Goal: Task Accomplishment & Management: Use online tool/utility

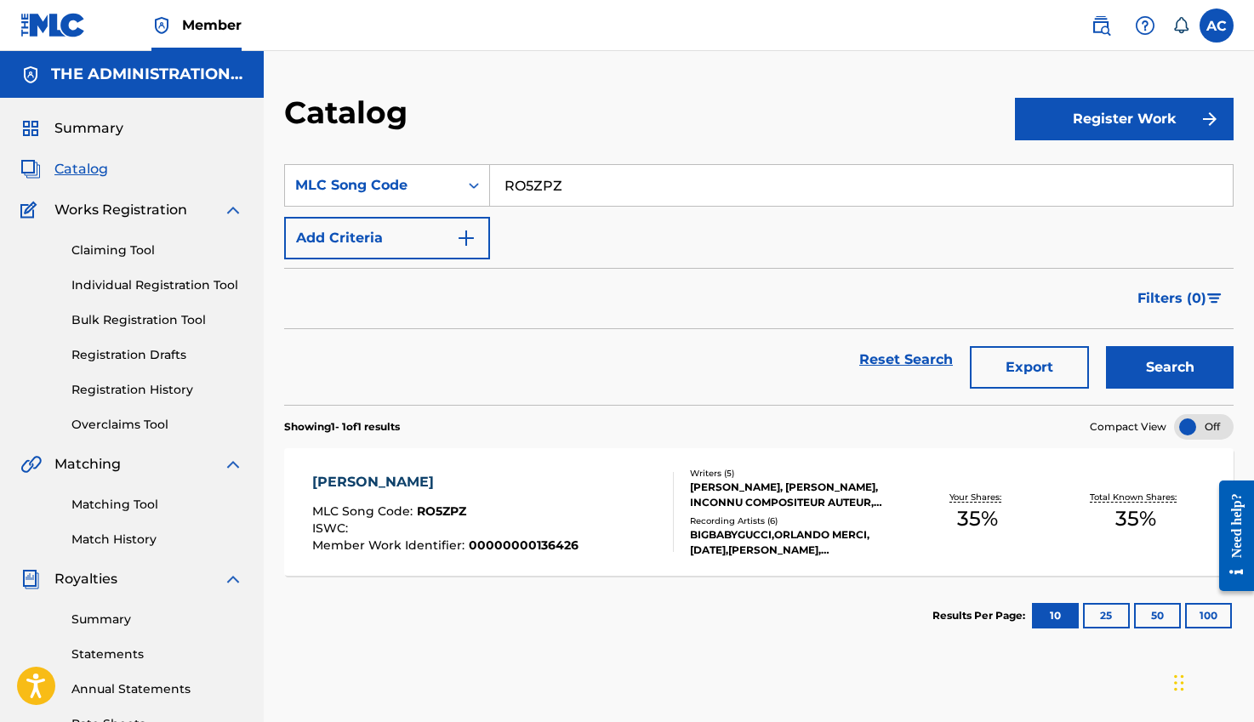
click at [529, 179] on input "RO5ZPZ" at bounding box center [861, 185] width 742 height 41
type input "W5967Q"
click at [1172, 366] on button "Search" at bounding box center [1170, 367] width 128 height 43
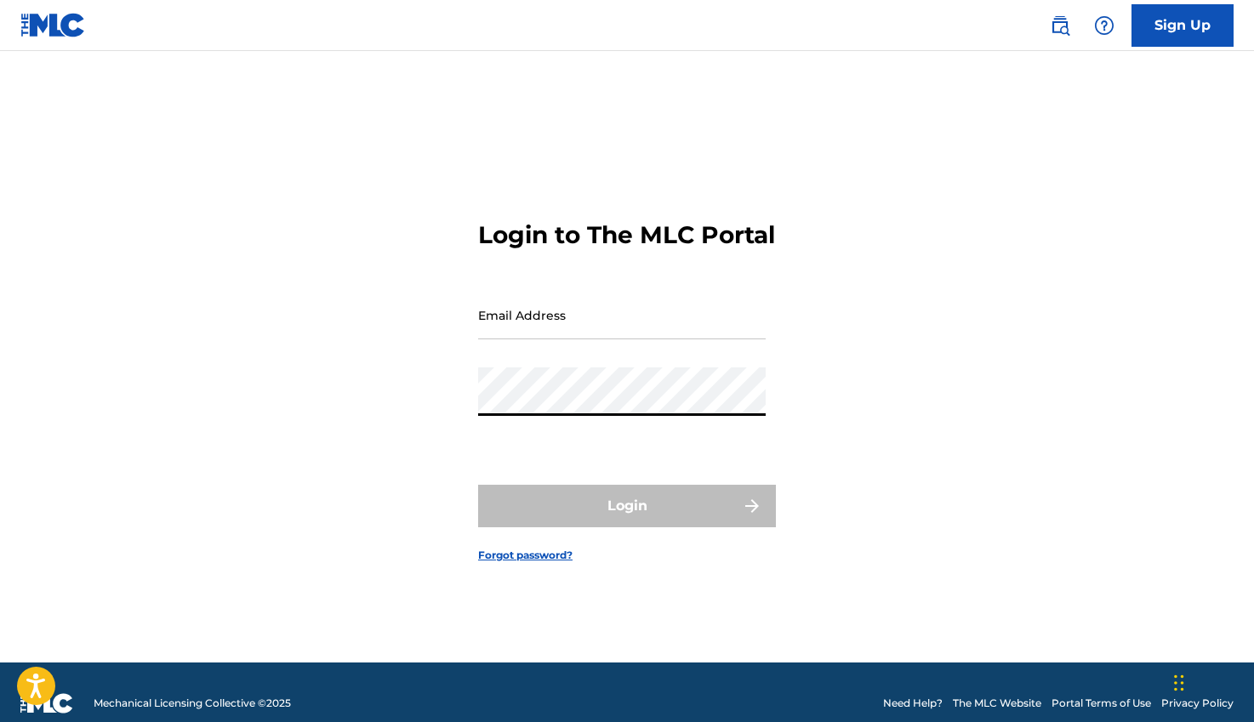
type input "[EMAIL_ADDRESS][DOMAIN_NAME]"
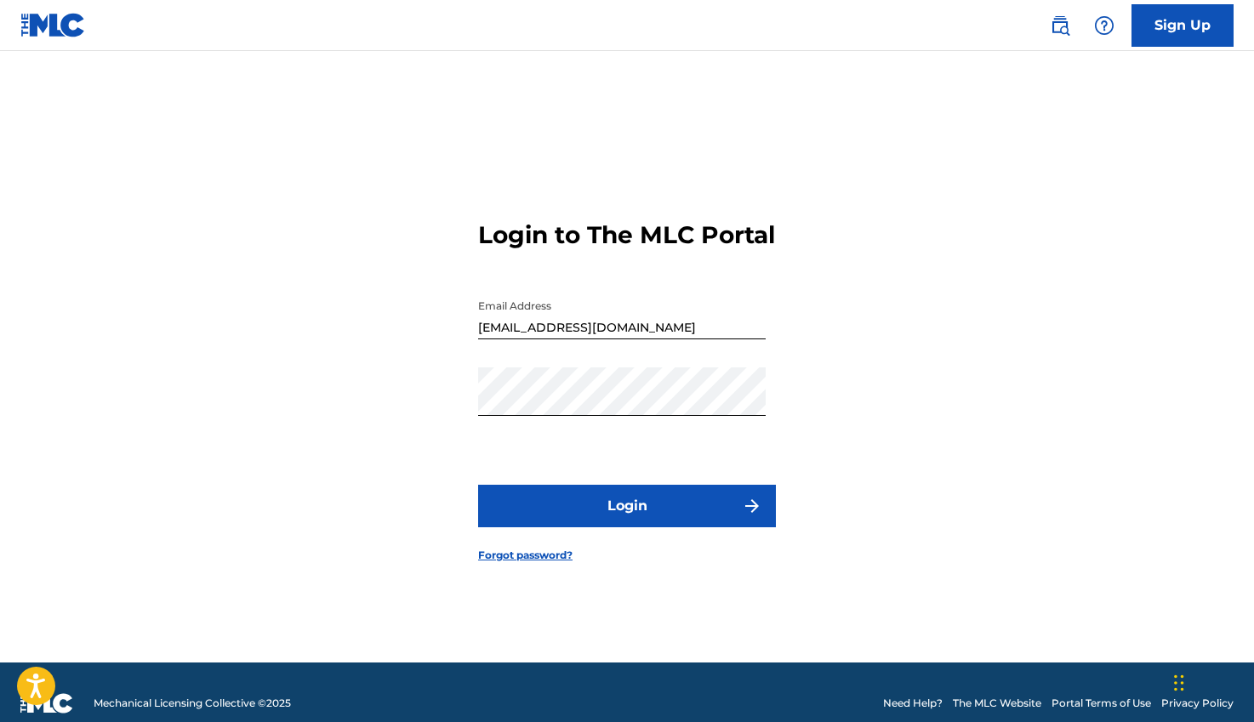
click at [564, 526] on button "Login" at bounding box center [627, 506] width 298 height 43
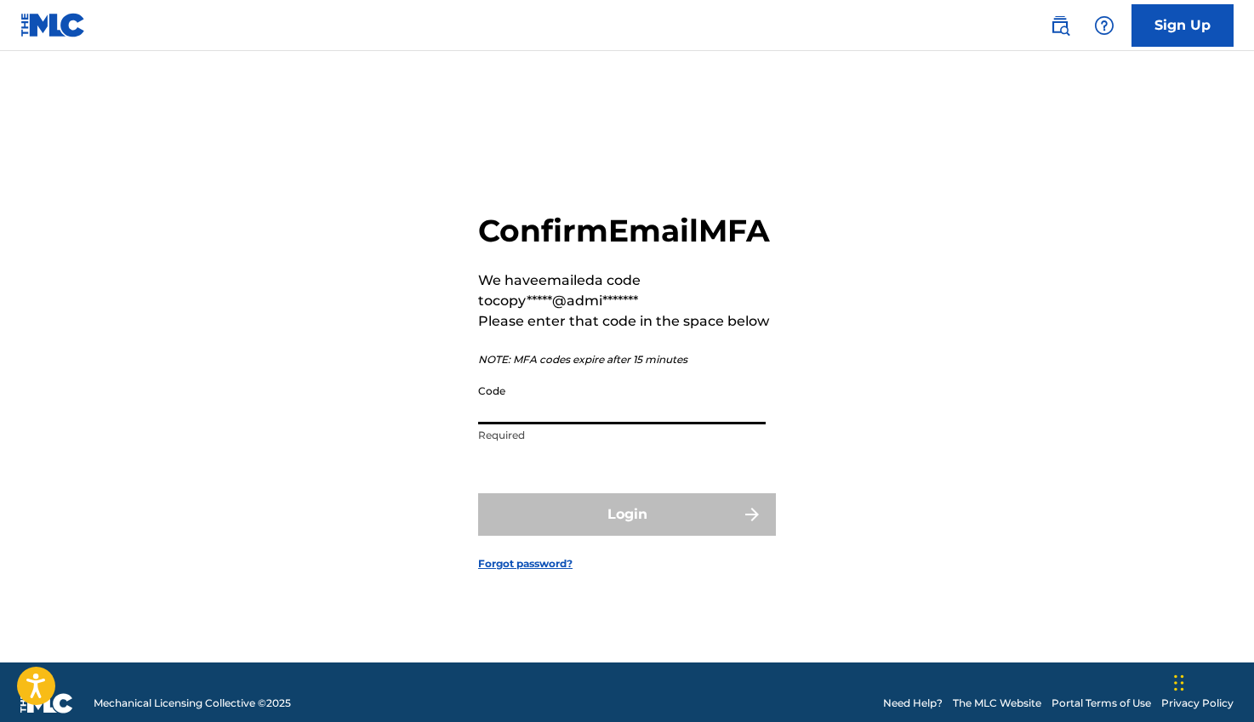
click at [546, 416] on input "Code" at bounding box center [621, 400] width 287 height 48
paste input "550052"
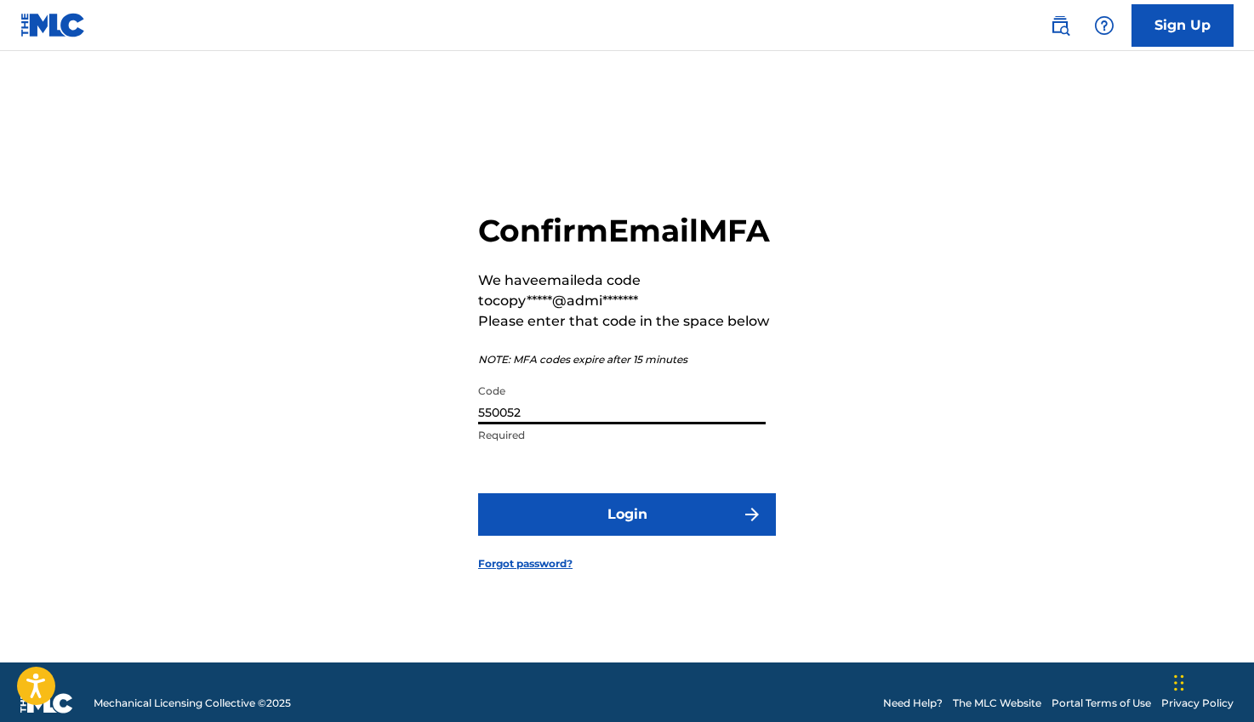
type input "550052"
click at [628, 536] on button "Login" at bounding box center [627, 514] width 298 height 43
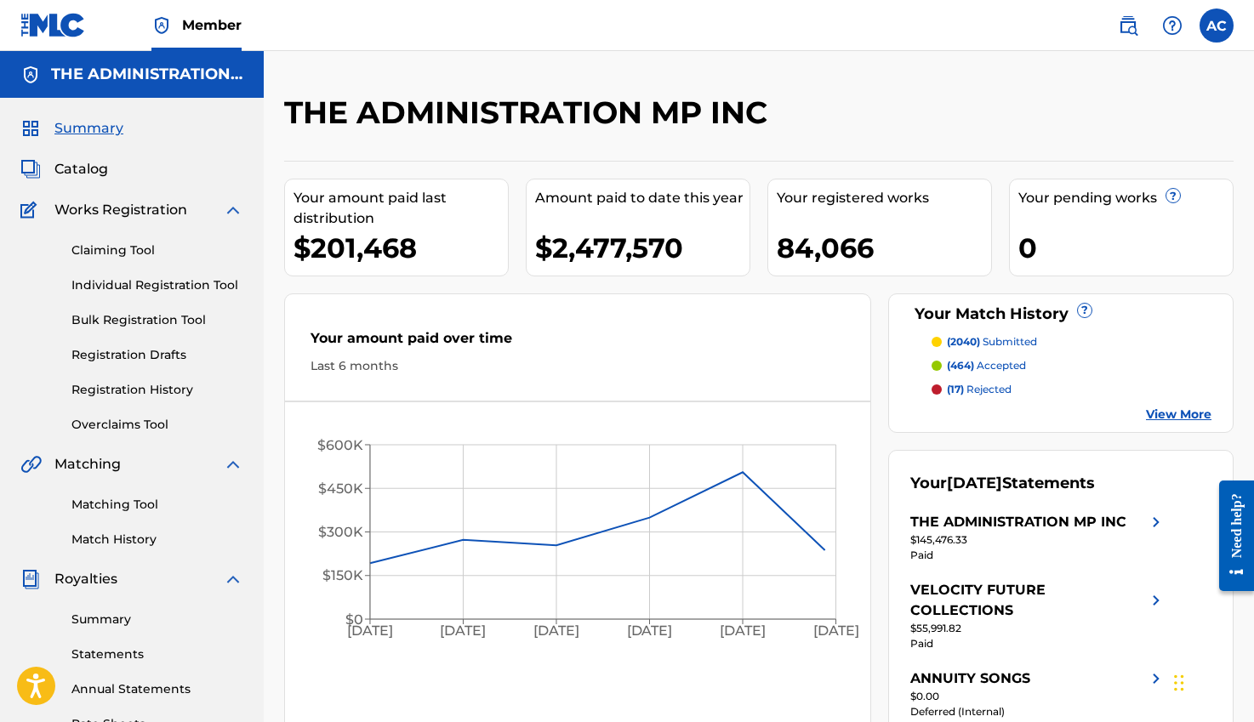
click at [114, 249] on link "Claiming Tool" at bounding box center [157, 251] width 172 height 18
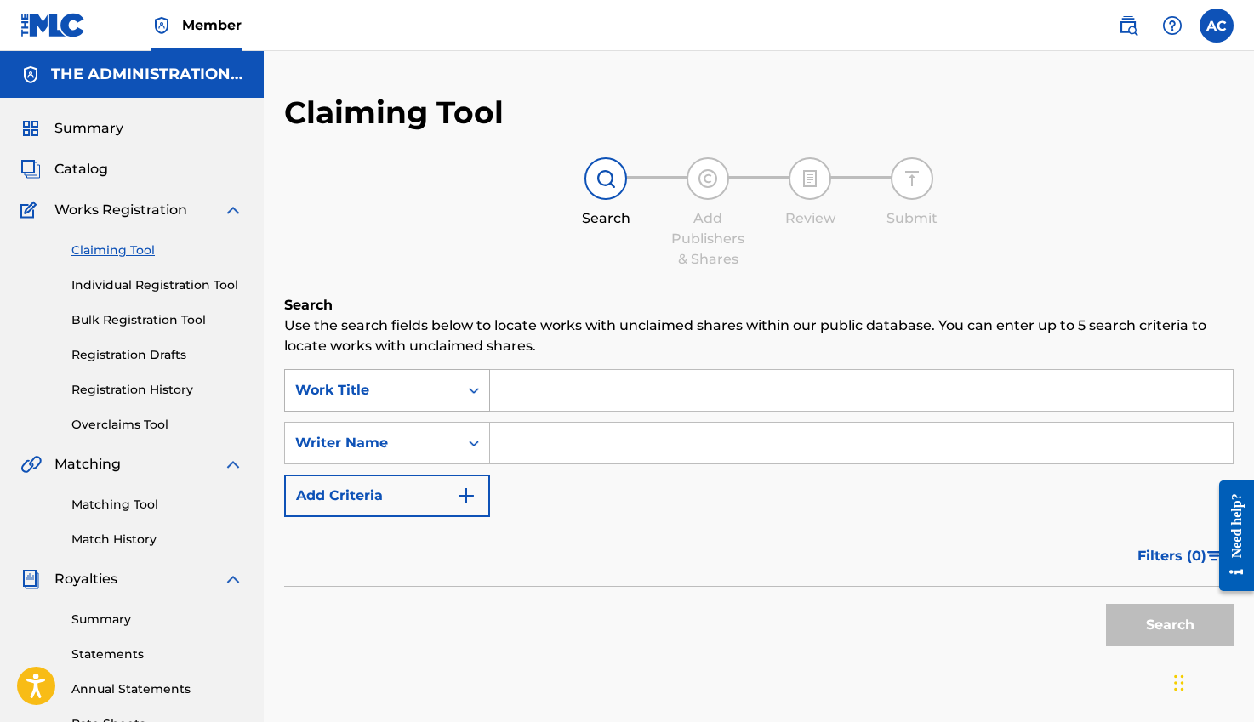
click at [434, 390] on div "Work Title" at bounding box center [371, 390] width 153 height 20
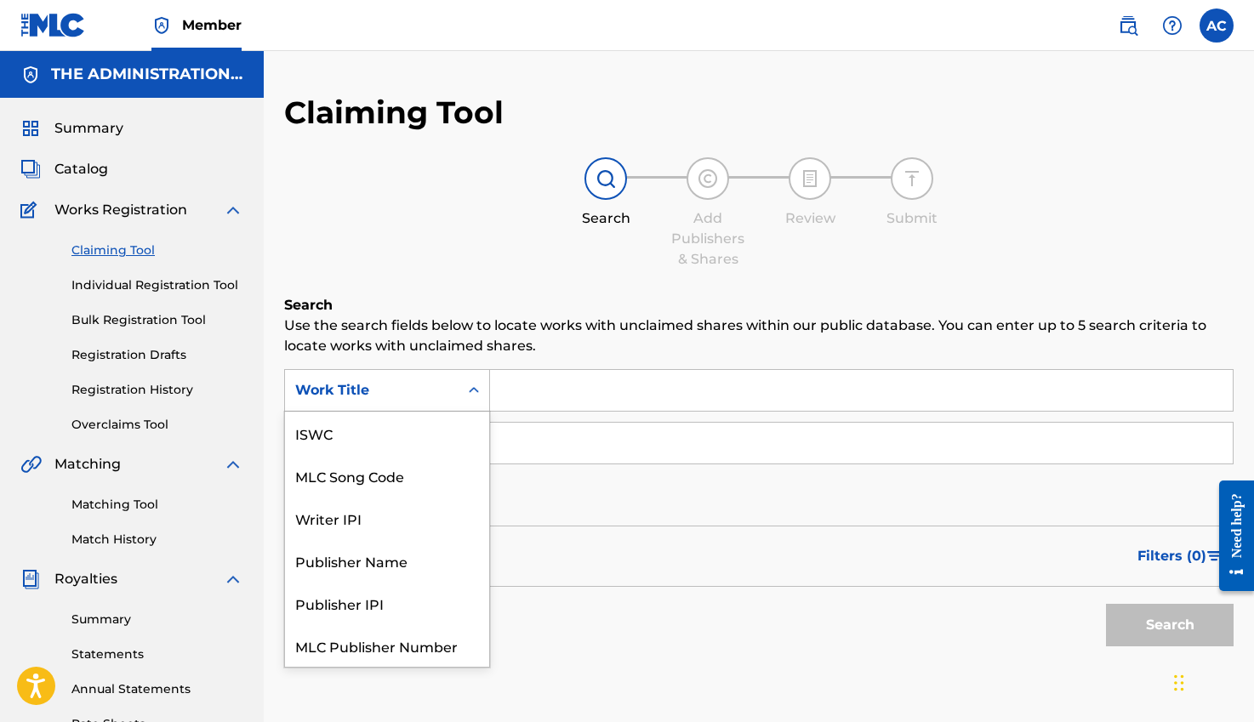
scroll to position [43, 0]
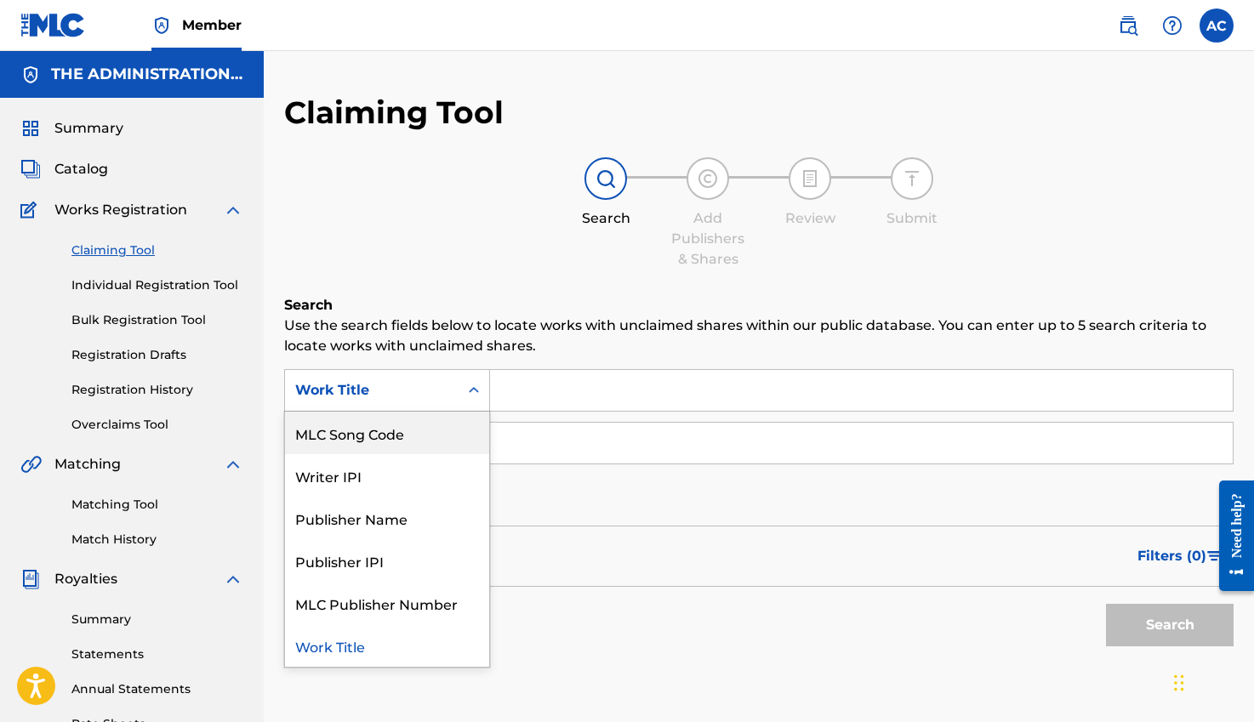
click at [391, 437] on div "MLC Song Code" at bounding box center [387, 433] width 204 height 43
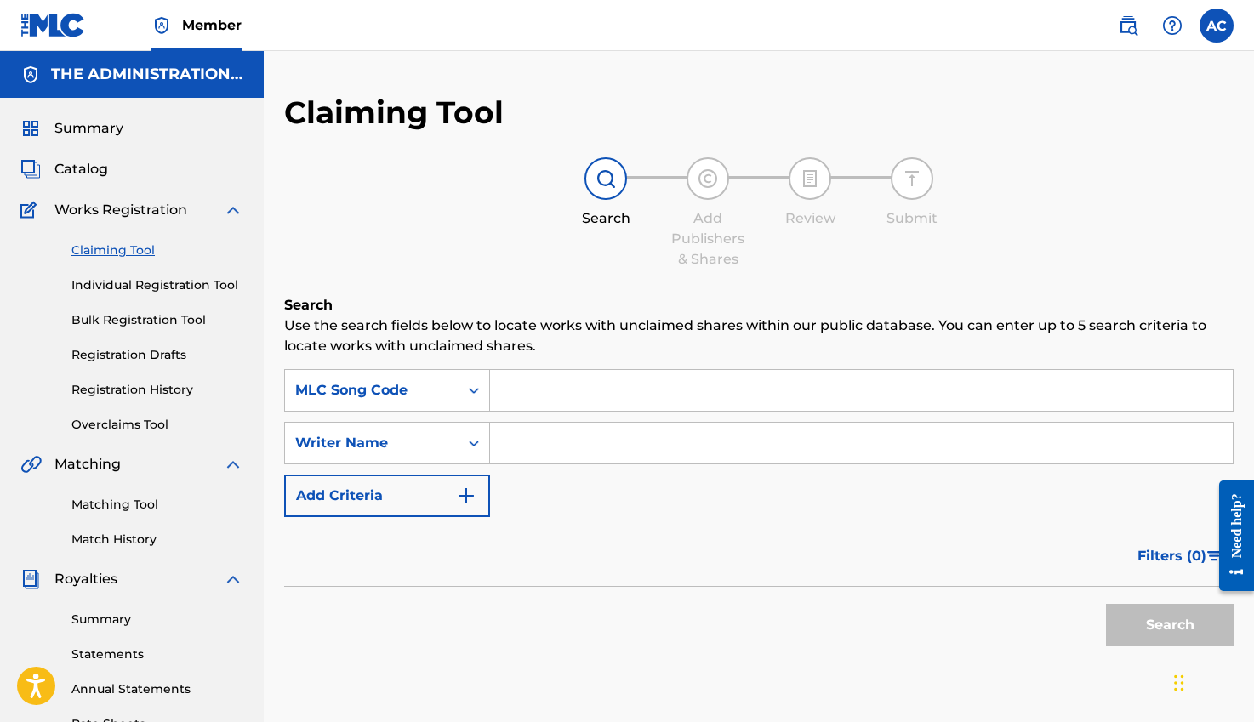
click at [587, 391] on input "Search Form" at bounding box center [861, 390] width 742 height 41
paste input "W5967Q"
type input "W5967Q"
click at [1146, 626] on button "Search" at bounding box center [1170, 625] width 128 height 43
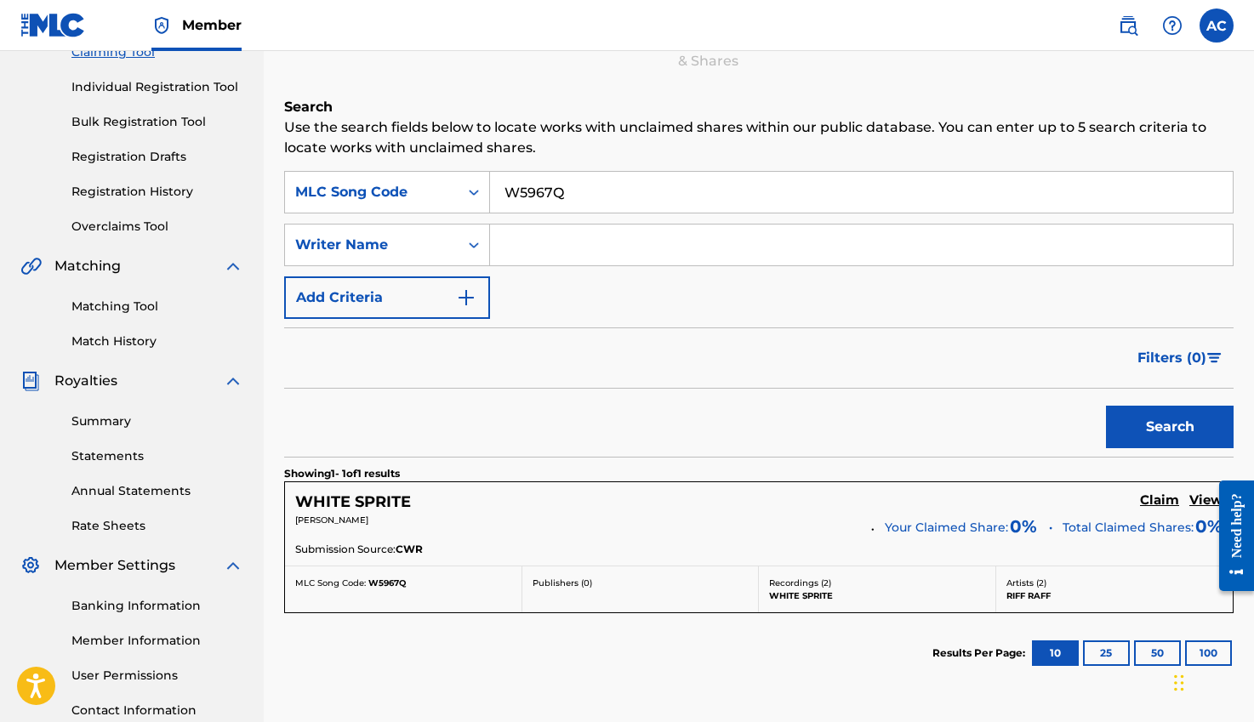
scroll to position [0, 0]
